Goal: Transaction & Acquisition: Purchase product/service

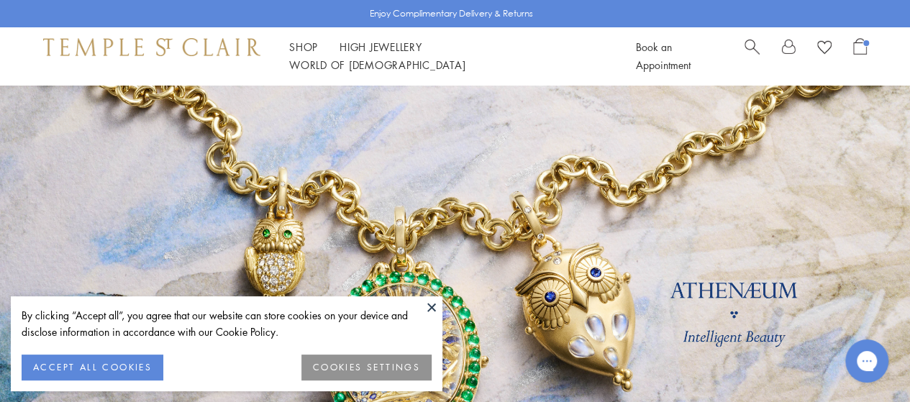
click at [430, 301] on button at bounding box center [432, 307] width 22 height 22
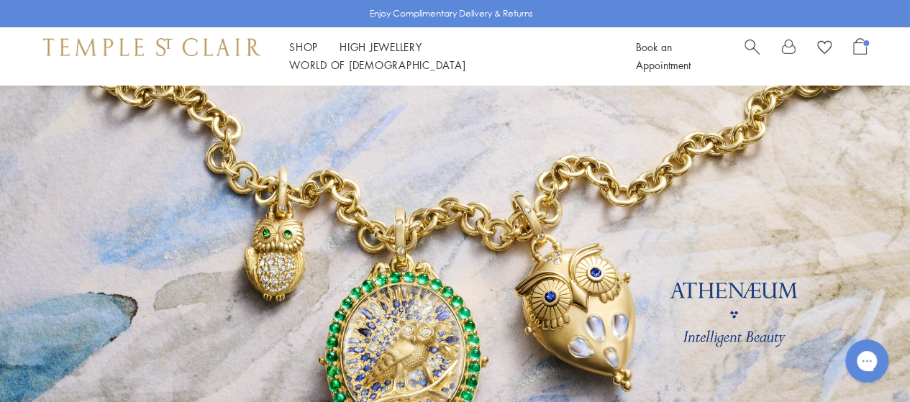
click at [742, 57] on div "Book an Appointment" at bounding box center [751, 56] width 231 height 36
click at [747, 53] on span "Search" at bounding box center [751, 45] width 15 height 15
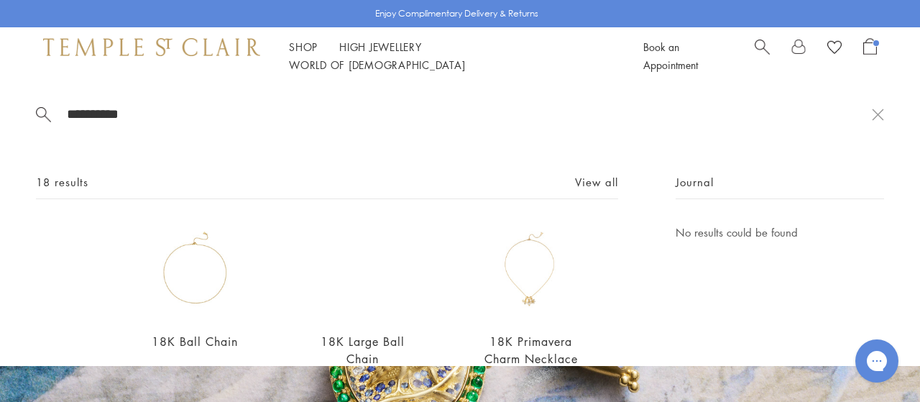
scroll to position [37, 0]
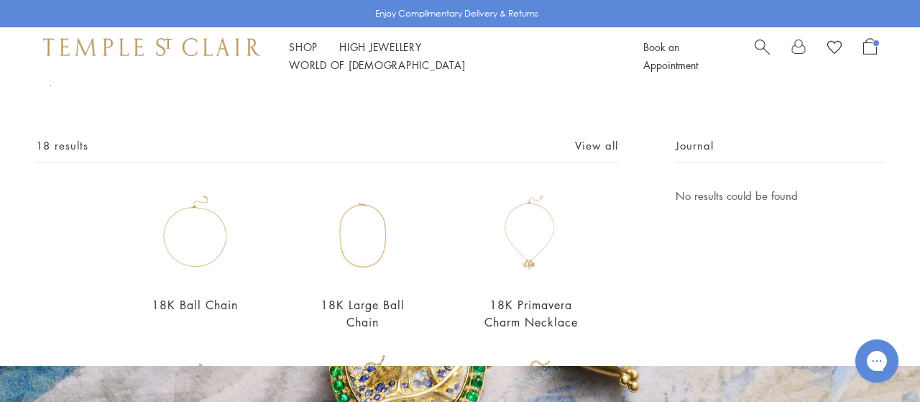
type input "**********"
click at [65, 239] on link "Earrings" at bounding box center [109, 237] width 146 height 16
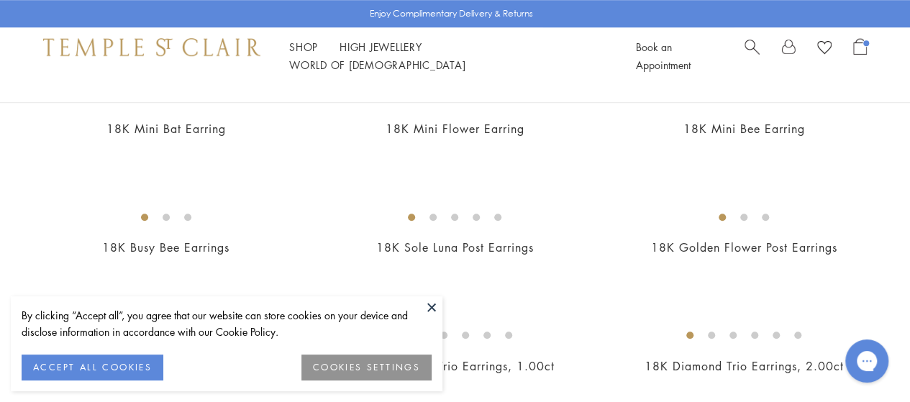
scroll to position [534, 0]
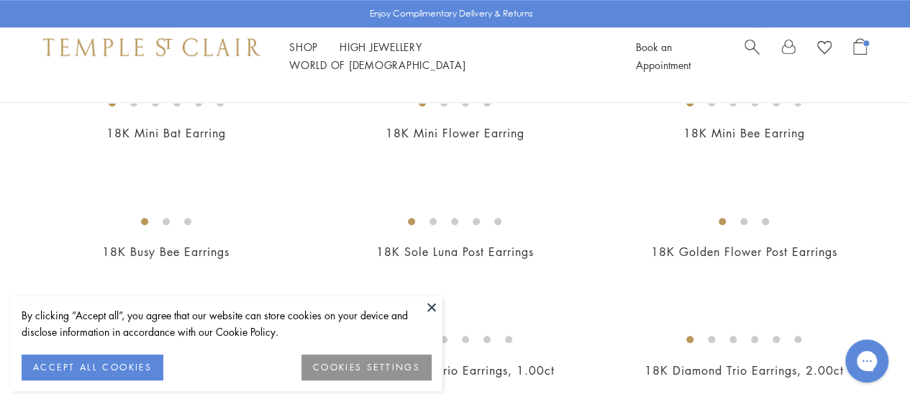
click at [436, 308] on button at bounding box center [432, 307] width 22 height 22
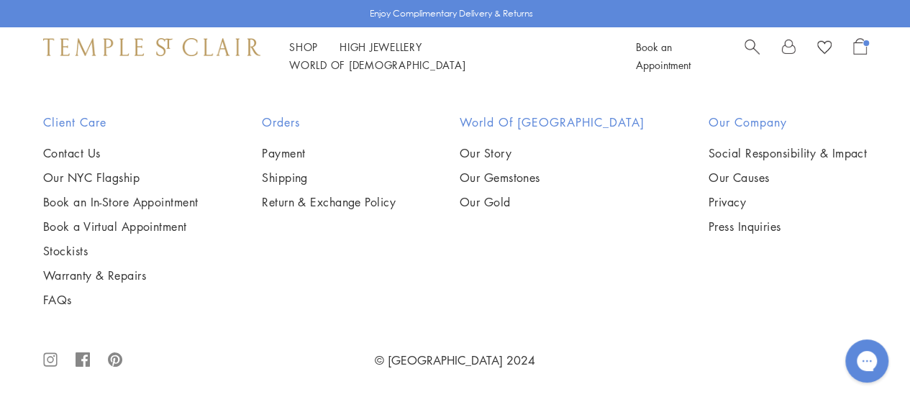
scroll to position [6415, 0]
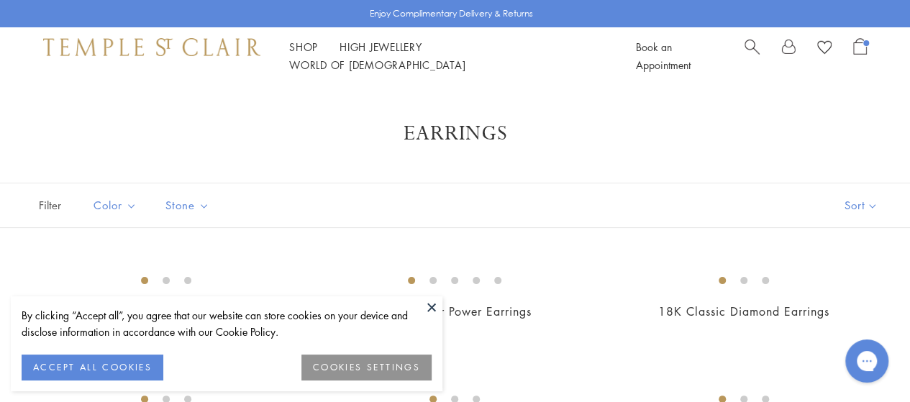
click at [436, 307] on button at bounding box center [432, 307] width 22 height 22
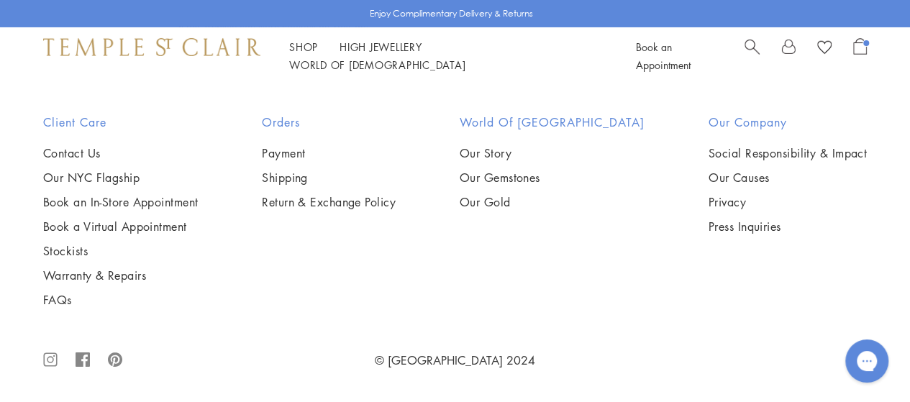
scroll to position [6166, 0]
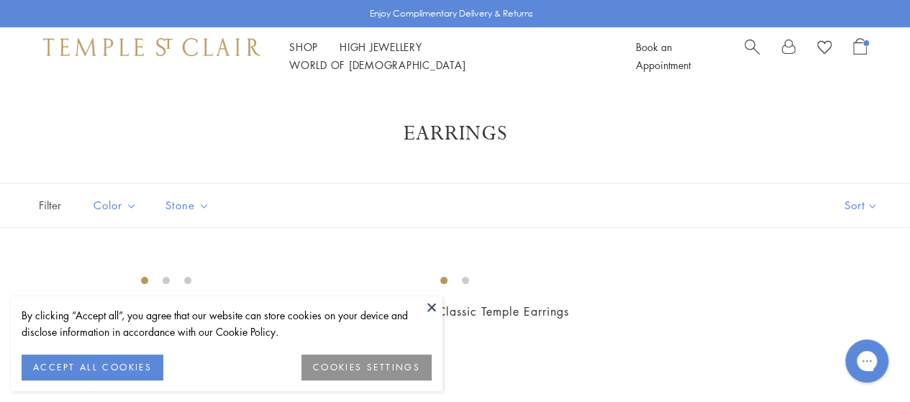
scroll to position [191, 0]
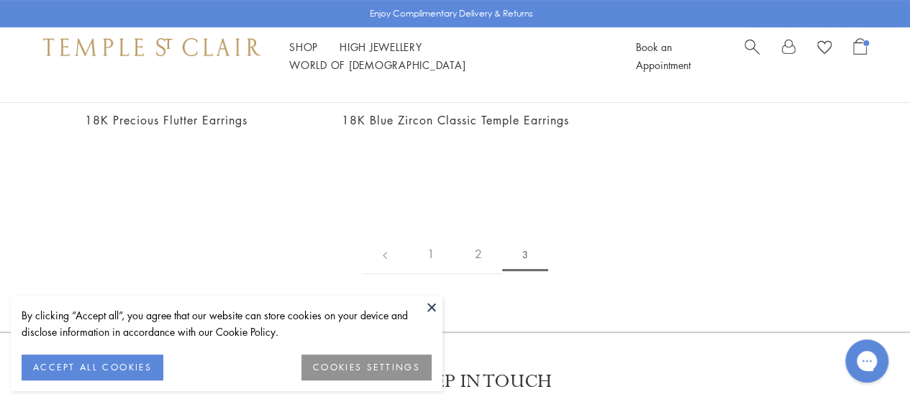
click at [433, 308] on button at bounding box center [432, 307] width 22 height 22
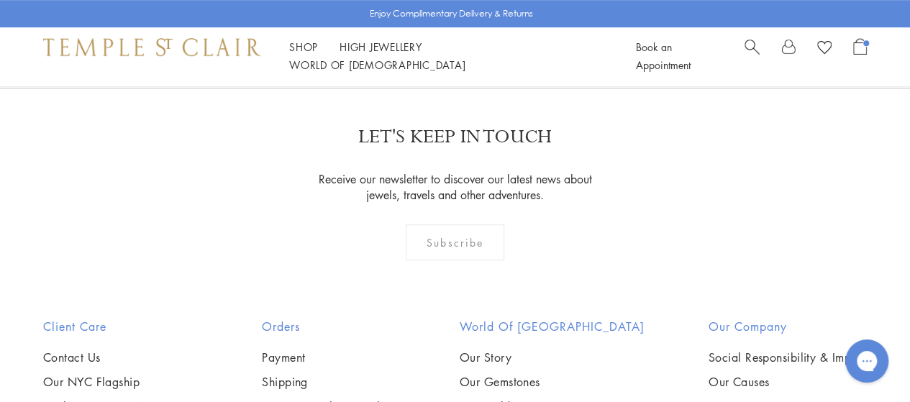
scroll to position [467, 0]
